Goal: Browse casually

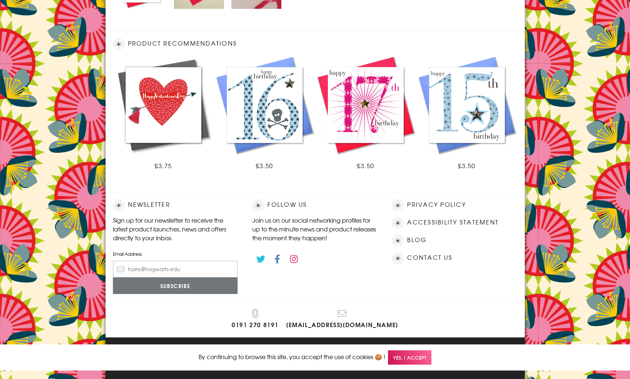
scroll to position [380, 0]
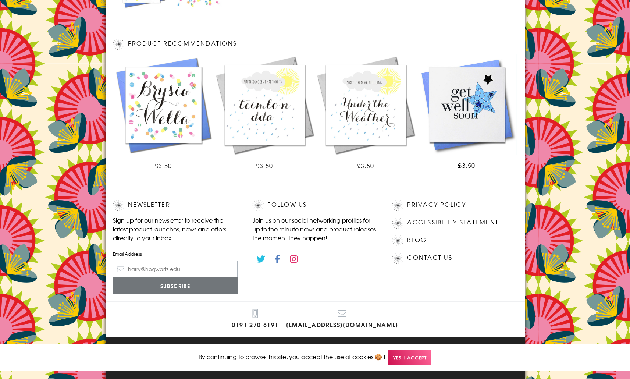
scroll to position [380, 0]
